Goal: Task Accomplishment & Management: Use online tool/utility

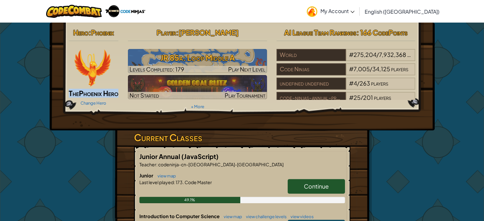
drag, startPoint x: 74, startPoint y: 94, endPoint x: 104, endPoint y: 99, distance: 31.3
click at [104, 96] on h2 "The Phoenix Hero" at bounding box center [94, 93] width 50 height 6
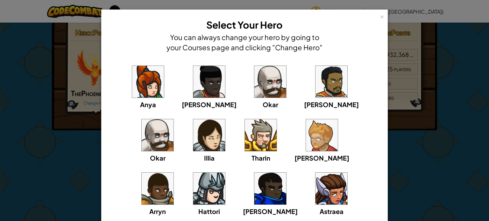
click at [58, 115] on div "× Select Your Hero You can always change your hero by going to your Courses pag…" at bounding box center [244, 110] width 489 height 221
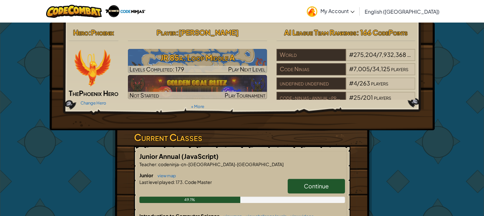
click at [93, 72] on img at bounding box center [92, 68] width 38 height 38
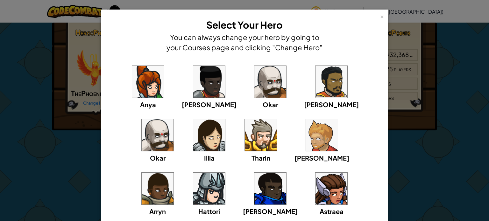
click at [47, 94] on div "× Select Your Hero You can always change your hero by going to your Courses pag…" at bounding box center [244, 110] width 489 height 221
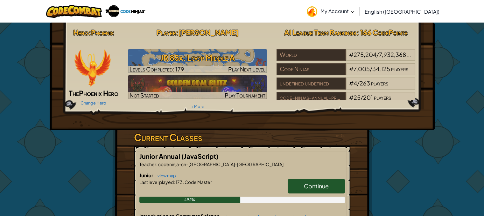
click at [100, 94] on span "Phoenix Hero" at bounding box center [98, 93] width 39 height 9
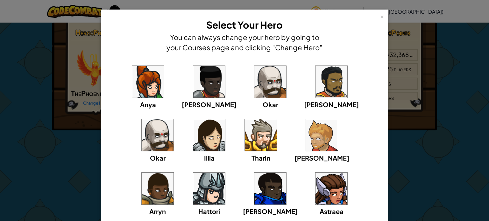
drag, startPoint x: 54, startPoint y: 84, endPoint x: 103, endPoint y: 84, distance: 49.3
click at [95, 84] on div "× Select Your Hero You can always change your hero by going to your Courses pag…" at bounding box center [244, 110] width 489 height 221
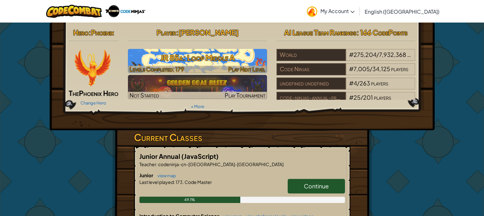
click at [200, 57] on h3 "JR 85a: Loop Middle A" at bounding box center [197, 58] width 139 height 14
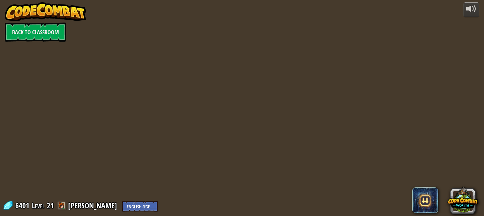
select select "en-[GEOGRAPHIC_DATA]"
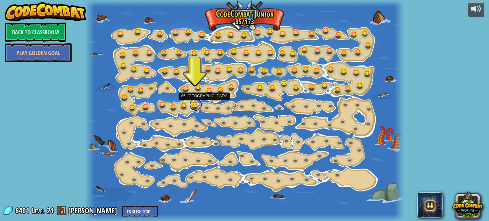
click at [194, 103] on link at bounding box center [195, 104] width 13 height 13
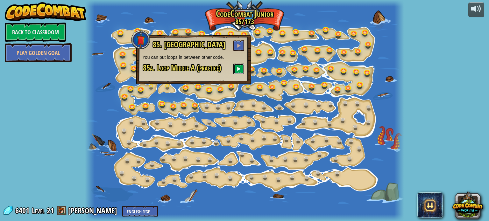
click at [241, 68] on span at bounding box center [238, 69] width 4 height 4
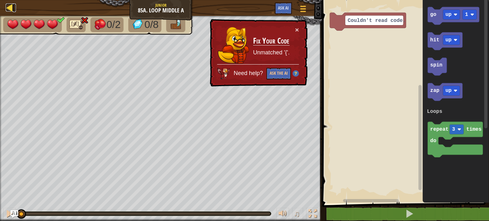
click at [14, 10] on link "Map" at bounding box center [14, 8] width 3 height 9
select select "en-[GEOGRAPHIC_DATA]"
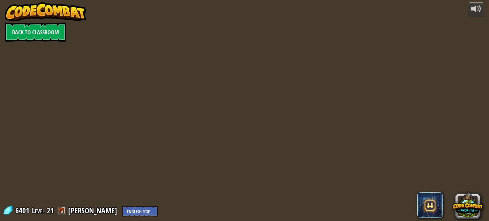
select select "en-[GEOGRAPHIC_DATA]"
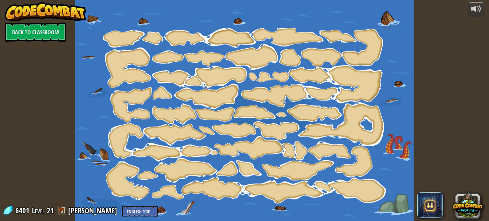
select select "en-[GEOGRAPHIC_DATA]"
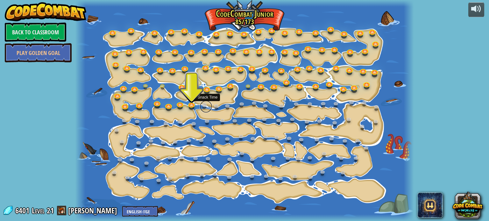
click at [203, 106] on link at bounding box center [206, 106] width 13 height 13
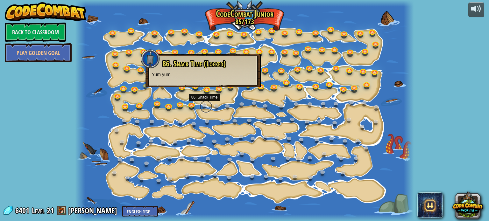
click at [203, 106] on link at bounding box center [206, 106] width 13 height 13
click at [143, 88] on link at bounding box center [147, 87] width 13 height 13
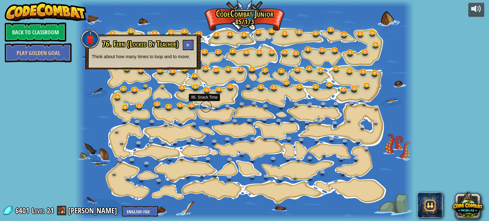
click at [207, 103] on link at bounding box center [206, 106] width 13 height 13
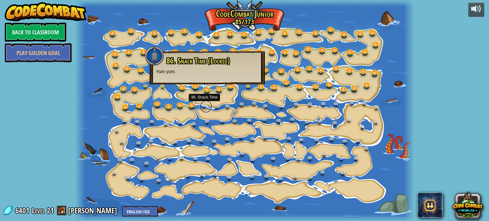
click at [204, 107] on link at bounding box center [206, 106] width 13 height 13
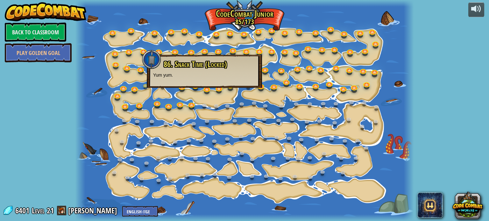
drag, startPoint x: 169, startPoint y: 81, endPoint x: 99, endPoint y: 93, distance: 70.9
click at [99, 93] on div at bounding box center [244, 110] width 338 height 221
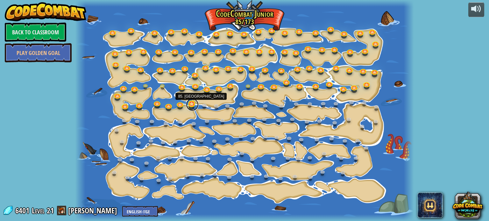
click at [191, 104] on link at bounding box center [192, 104] width 13 height 13
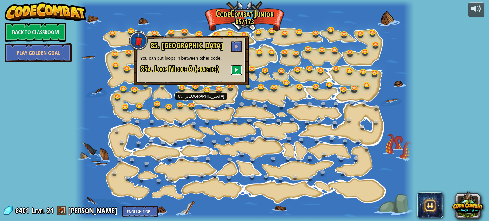
click at [239, 65] on button at bounding box center [236, 70] width 11 height 11
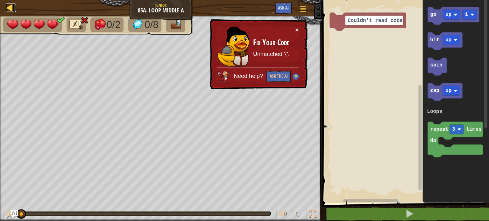
click at [11, 5] on div at bounding box center [10, 8] width 8 height 8
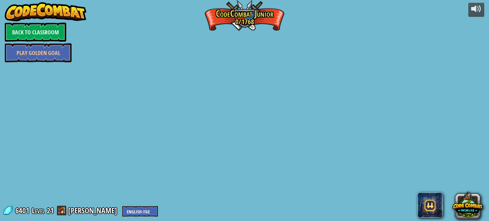
select select "en-[GEOGRAPHIC_DATA]"
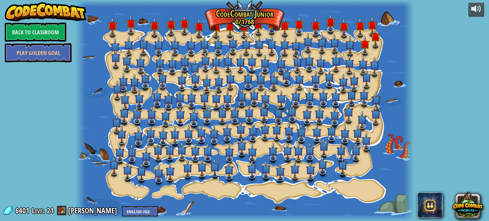
select select "en-[GEOGRAPHIC_DATA]"
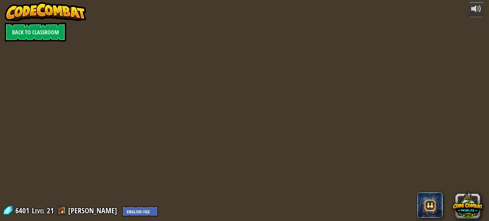
select select "en-[GEOGRAPHIC_DATA]"
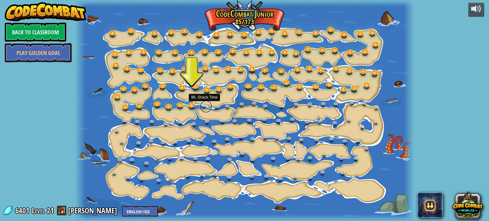
click at [202, 104] on link at bounding box center [206, 106] width 13 height 13
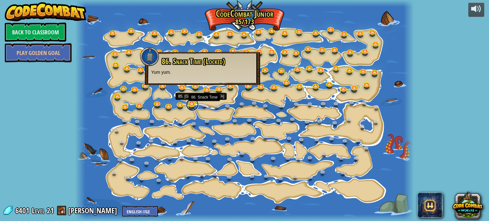
click at [190, 107] on link at bounding box center [192, 104] width 13 height 13
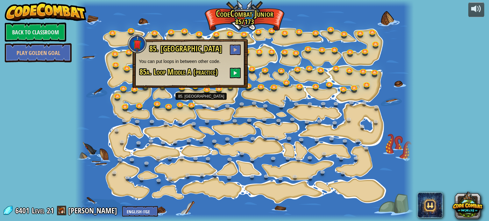
click at [227, 72] on h3 "85a. Loop Middle A (practice)" at bounding box center [190, 73] width 102 height 11
click at [233, 71] on button at bounding box center [235, 73] width 11 height 11
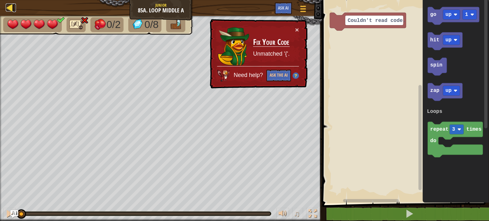
click at [13, 6] on div at bounding box center [10, 8] width 8 height 8
select select "en-[GEOGRAPHIC_DATA]"
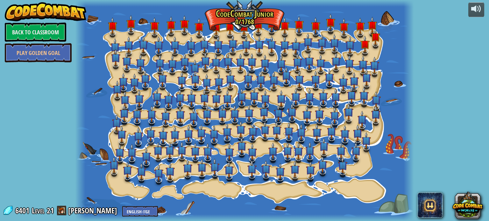
select select "en-[GEOGRAPHIC_DATA]"
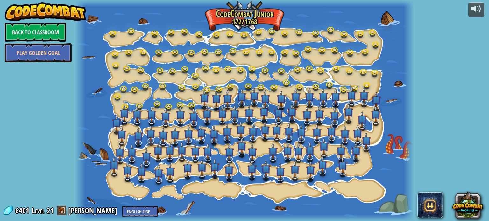
select select "en-[GEOGRAPHIC_DATA]"
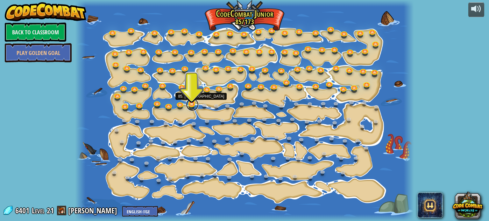
click at [193, 107] on link at bounding box center [192, 104] width 13 height 13
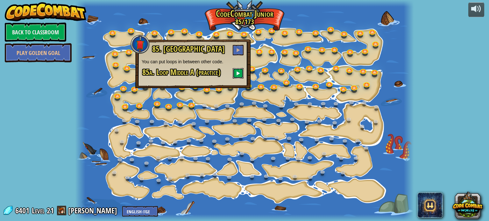
click at [238, 70] on button at bounding box center [238, 73] width 11 height 11
